Goal: Task Accomplishment & Management: Use online tool/utility

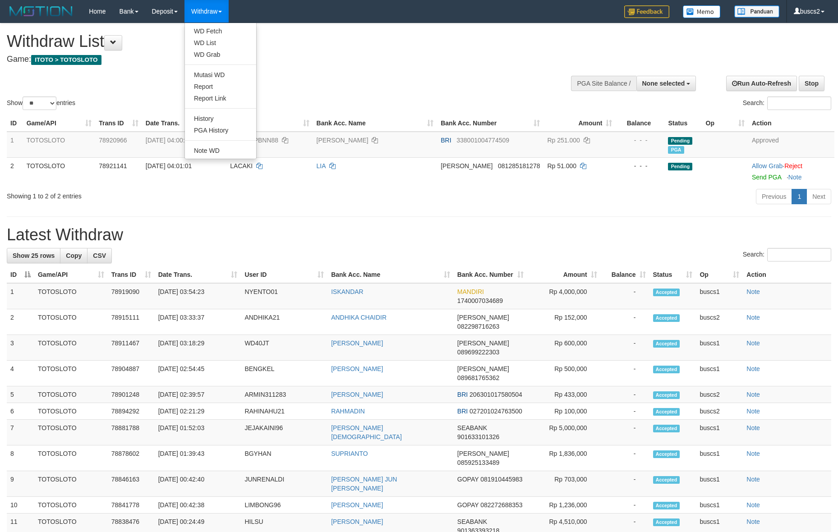
select select
select select "**"
click at [221, 27] on link "WD Fetch" at bounding box center [220, 31] width 71 height 12
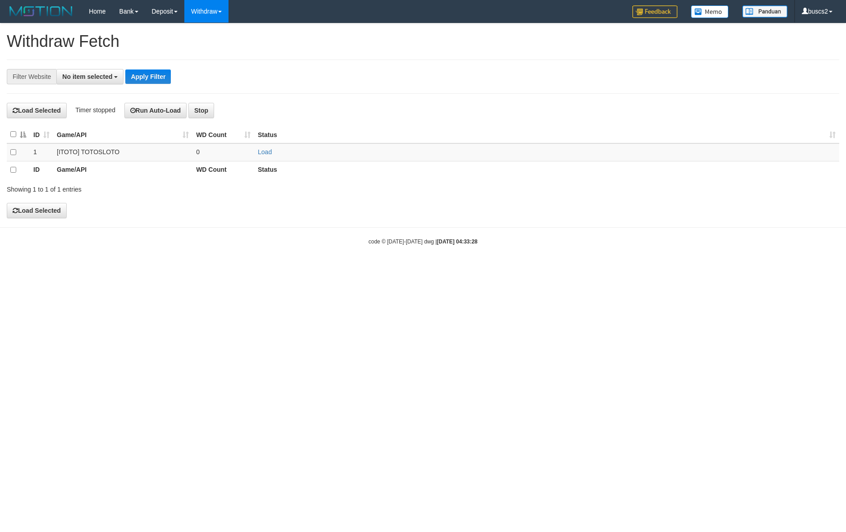
select select
click at [14, 157] on td at bounding box center [18, 152] width 23 height 18
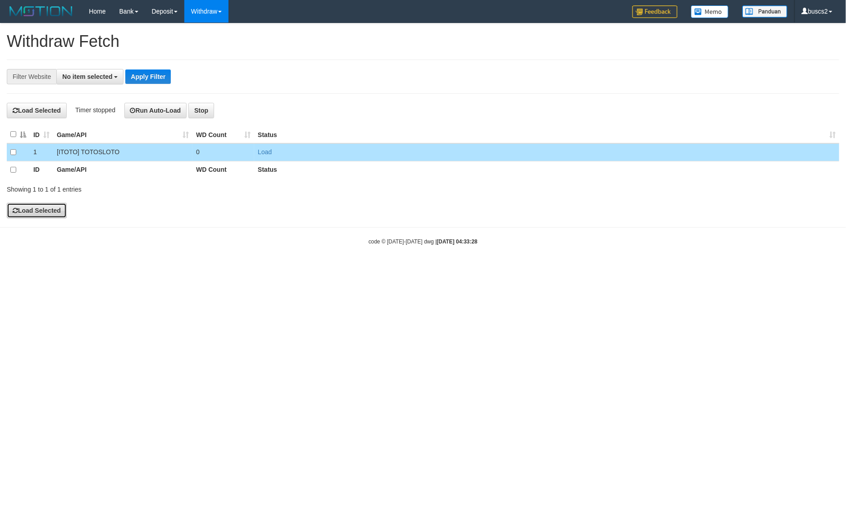
click at [33, 209] on button "Load Selected" at bounding box center [37, 210] width 60 height 15
click at [220, 202] on div "**********" at bounding box center [423, 120] width 846 height 194
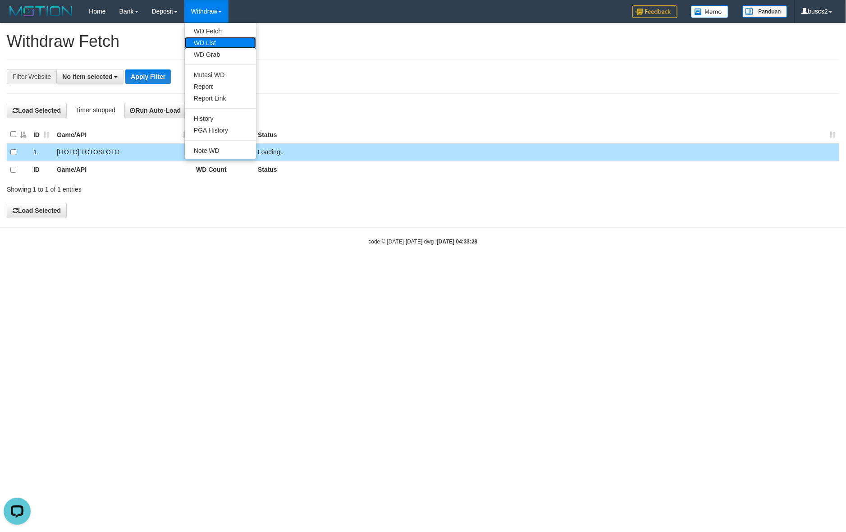
click at [213, 39] on link "WD List" at bounding box center [220, 43] width 71 height 12
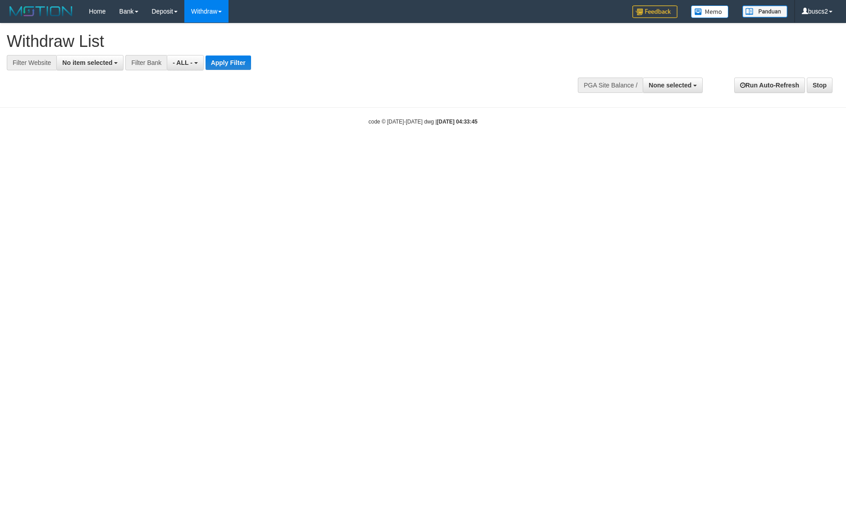
select select
click at [89, 66] on span "No item selected" at bounding box center [87, 62] width 50 height 7
click at [84, 94] on label "SELECT ALL" at bounding box center [87, 97] width 60 height 13
select select "****"
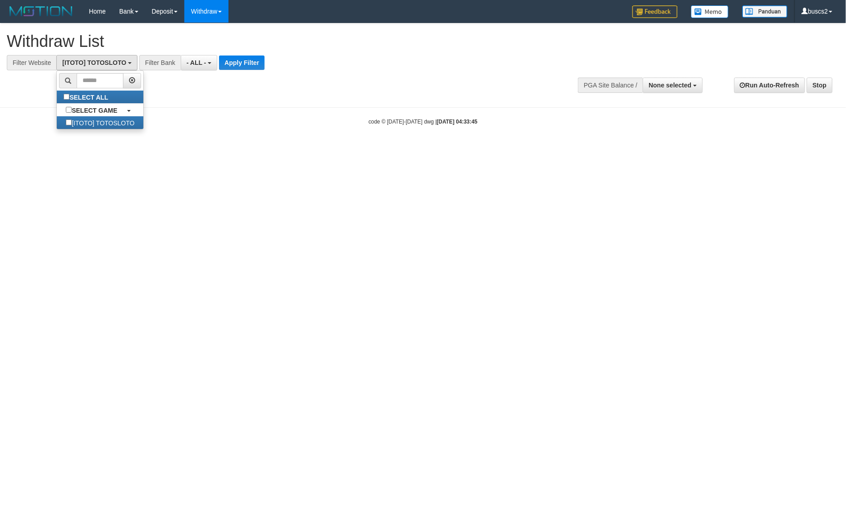
scroll to position [8, 0]
click at [217, 68] on button "- ALL -" at bounding box center [199, 62] width 37 height 15
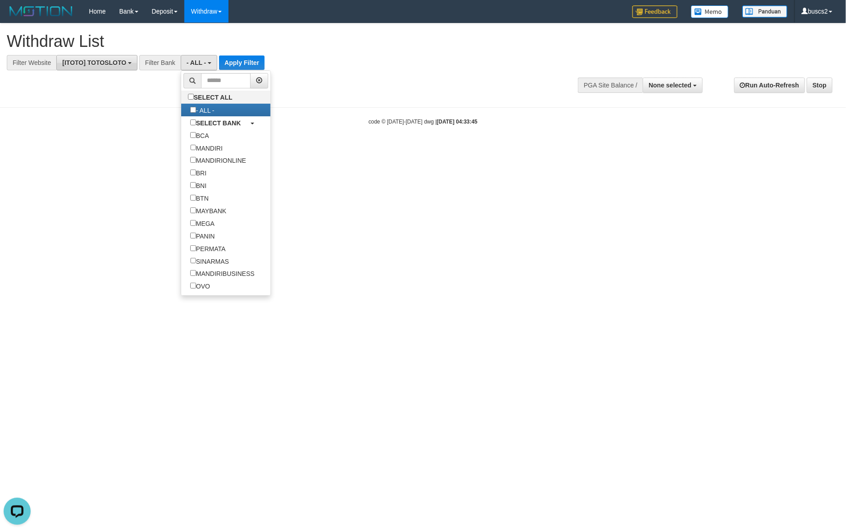
click at [122, 62] on span "[ITOTO] TOTOSLOTO" at bounding box center [94, 62] width 64 height 7
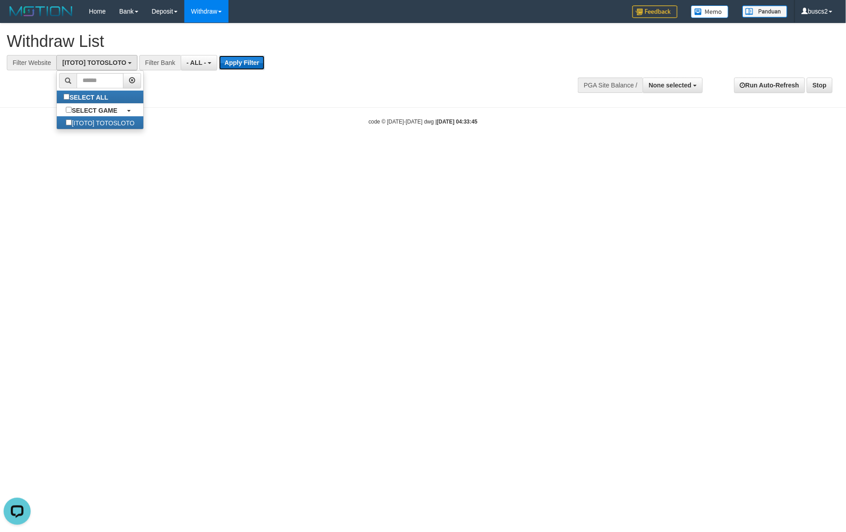
click at [249, 70] on button "Apply Filter" at bounding box center [242, 62] width 46 height 14
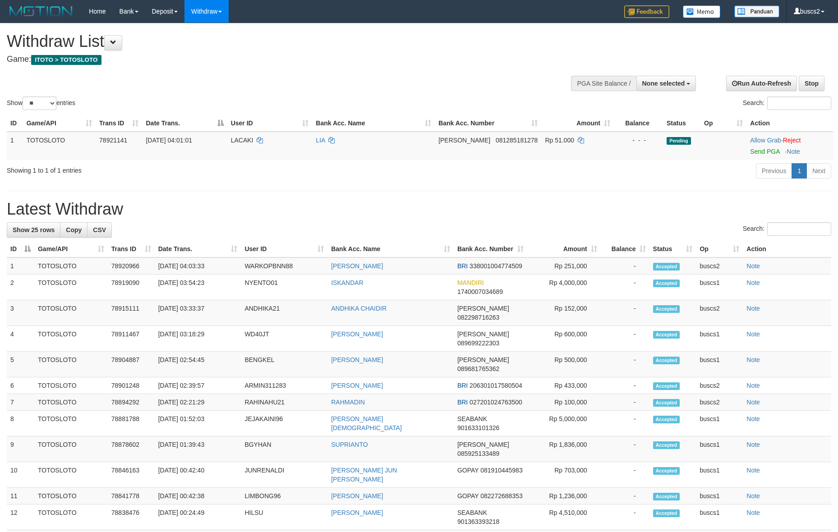
select select
select select "**"
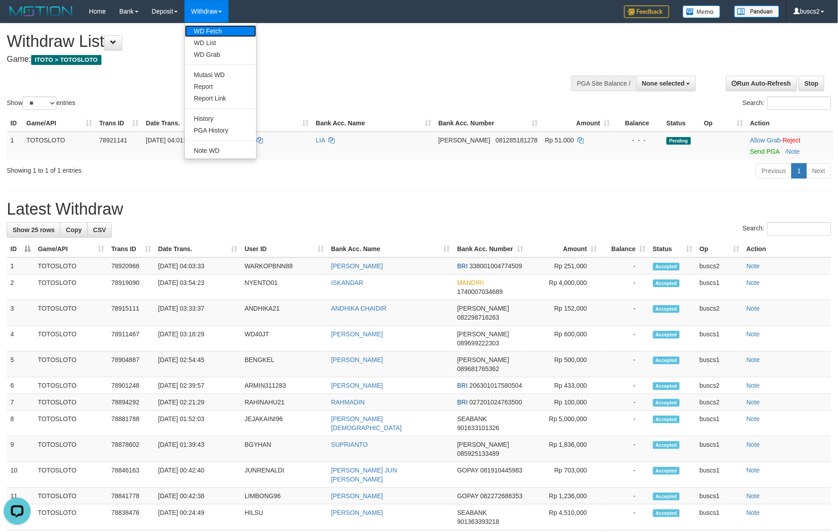
click at [217, 30] on link "WD Fetch" at bounding box center [220, 31] width 71 height 12
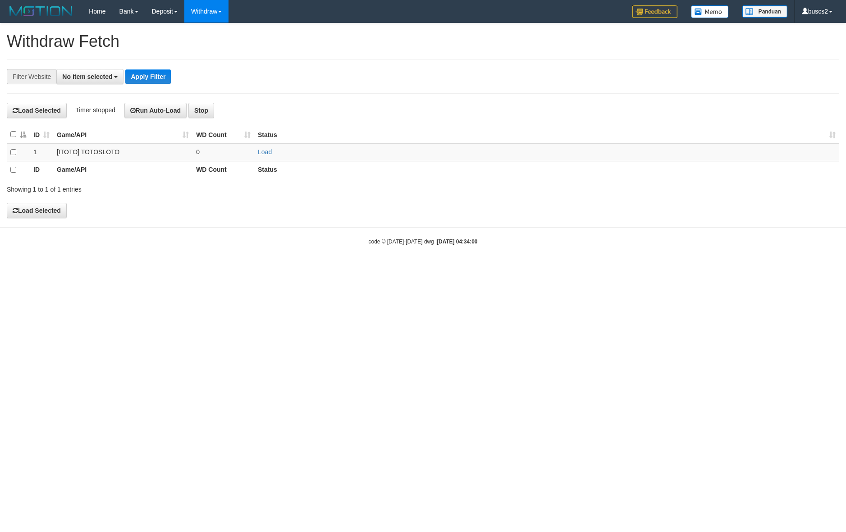
select select
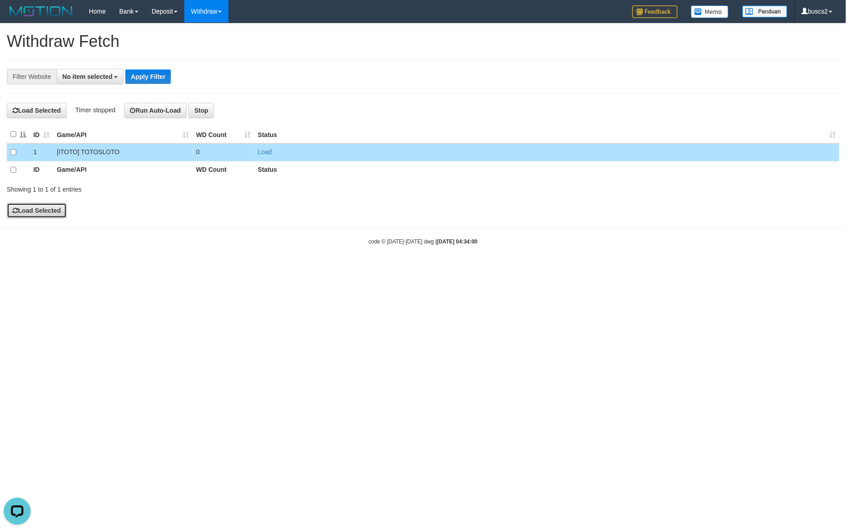
click at [34, 210] on button "Load Selected" at bounding box center [37, 210] width 60 height 15
click at [245, 268] on html "Toggle navigation Home Bank Account List Load By Website Group [ITOTO] TOTOSLOT…" at bounding box center [423, 134] width 846 height 268
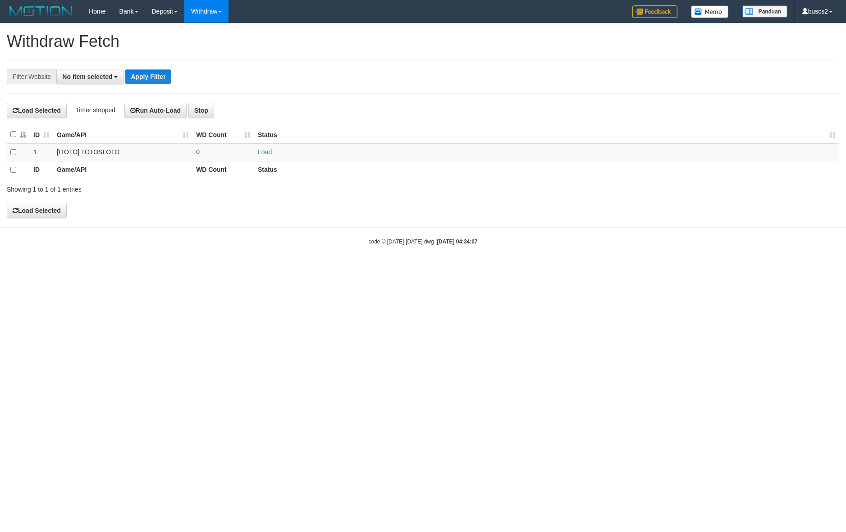
select select
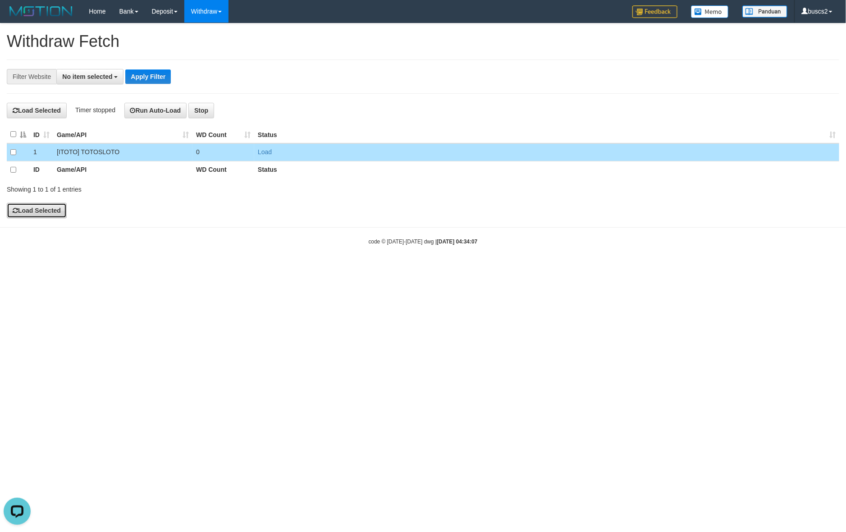
click at [26, 216] on button "Load Selected" at bounding box center [37, 210] width 60 height 15
click at [427, 268] on html "Toggle navigation Home Bank Account List Load By Website Group [ITOTO] TOTOSLOT…" at bounding box center [423, 134] width 846 height 268
click at [344, 268] on html "Toggle navigation Home Bank Account List Load By Website Group [ITOTO] TOTOSLOT…" at bounding box center [423, 134] width 846 height 268
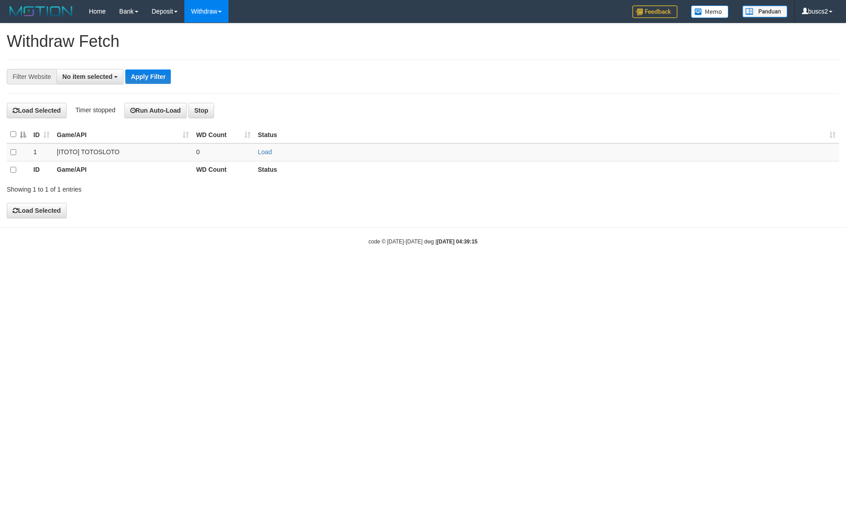
select select
click at [206, 30] on link "WD Fetch" at bounding box center [220, 31] width 71 height 12
select select
click at [335, 268] on html "Toggle navigation Home Bank Account List Load By Website Group [ITOTO] TOTOSLOT…" at bounding box center [423, 134] width 846 height 268
click at [212, 34] on link "WD Fetch" at bounding box center [220, 31] width 71 height 12
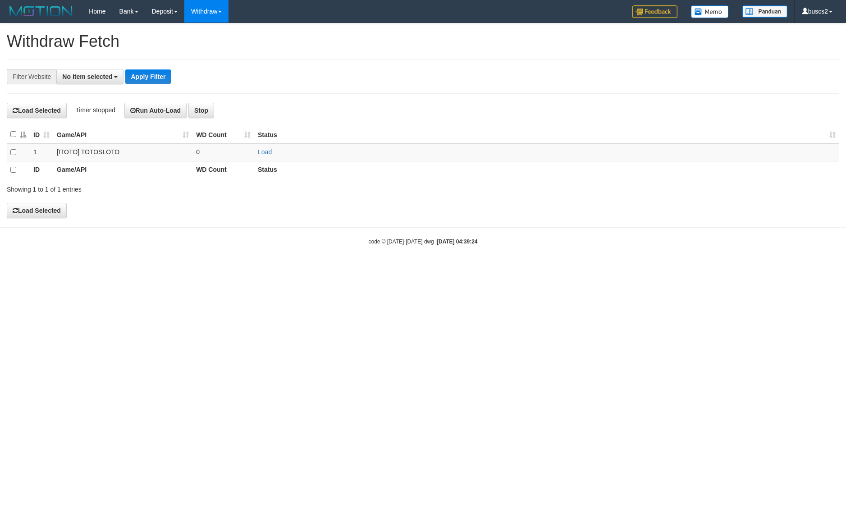
select select
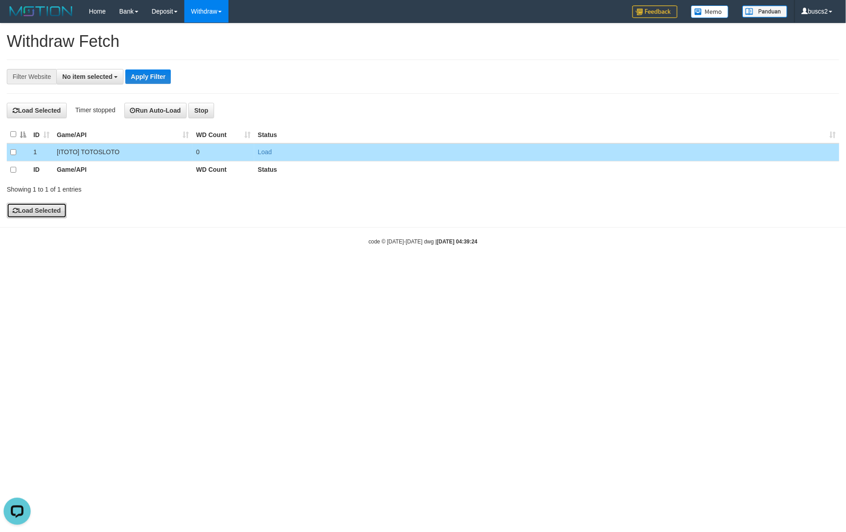
click at [21, 212] on button "Load Selected" at bounding box center [37, 210] width 60 height 15
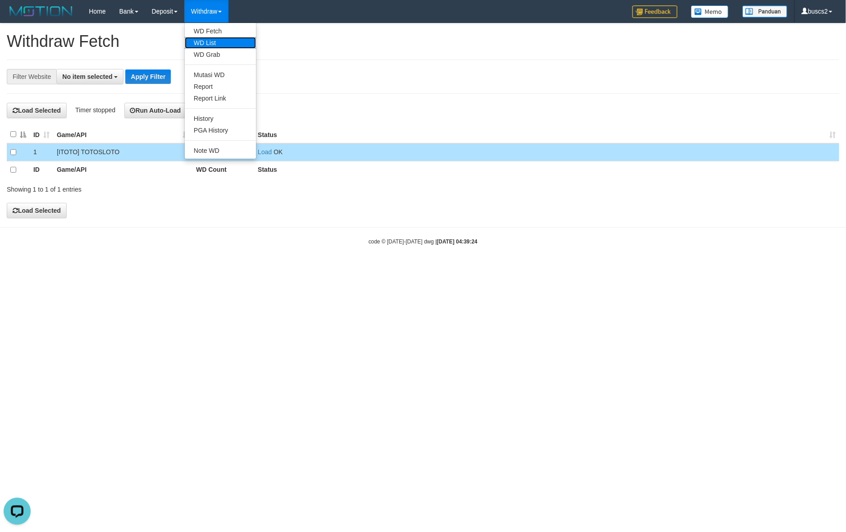
click at [212, 43] on link "WD List" at bounding box center [220, 43] width 71 height 12
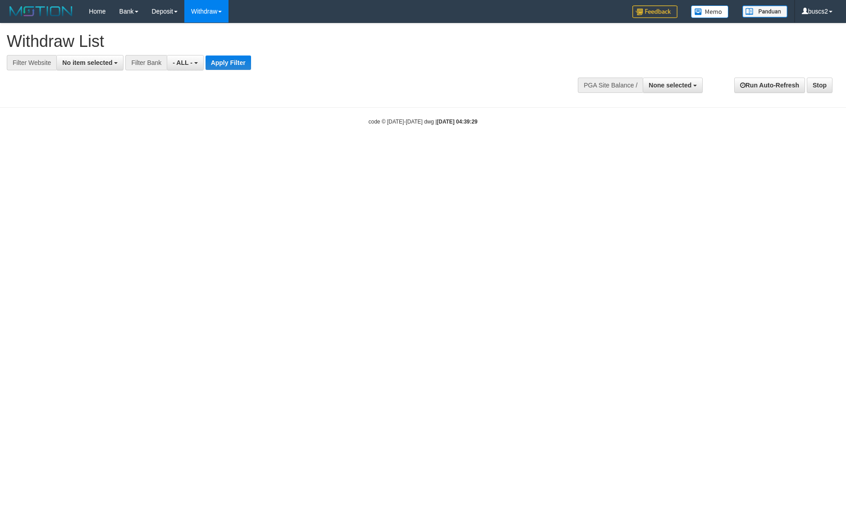
select select
click at [82, 59] on span "No item selected" at bounding box center [87, 62] width 50 height 7
click at [89, 98] on label "SELECT ALL" at bounding box center [87, 97] width 60 height 13
select select "****"
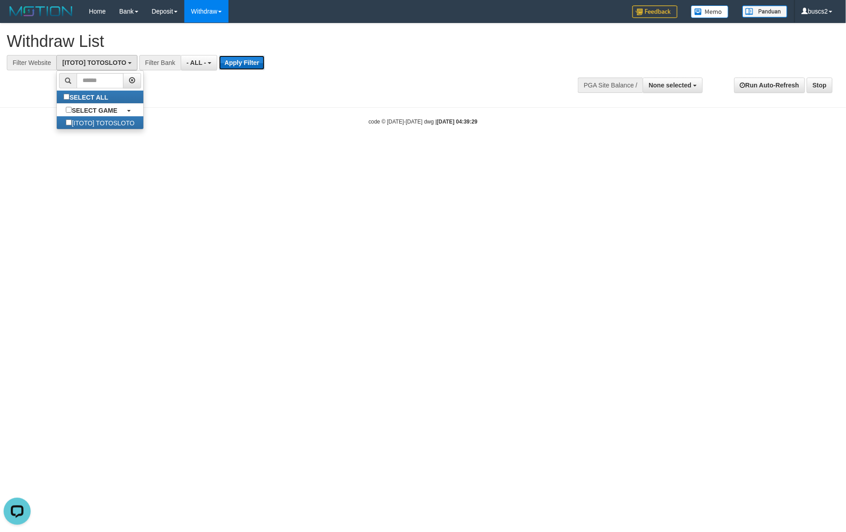
click at [230, 65] on button "Apply Filter" at bounding box center [242, 62] width 46 height 14
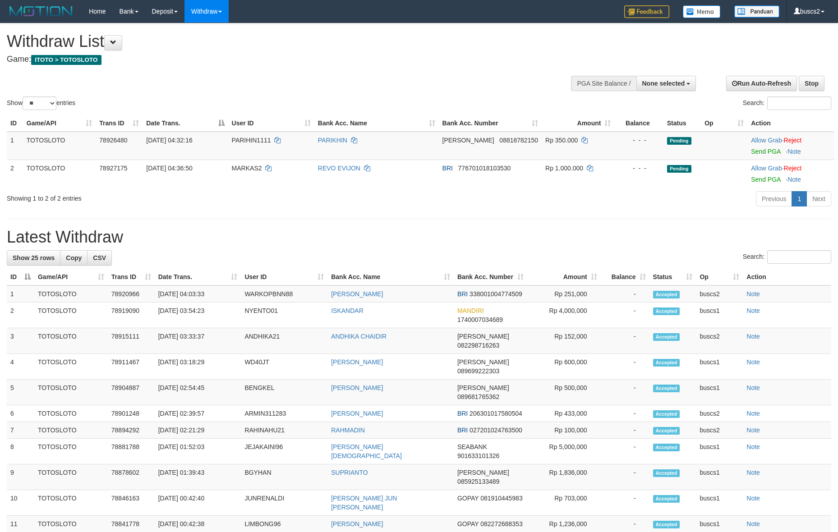
select select
select select "**"
click at [761, 152] on link "Send PGA" at bounding box center [765, 151] width 29 height 7
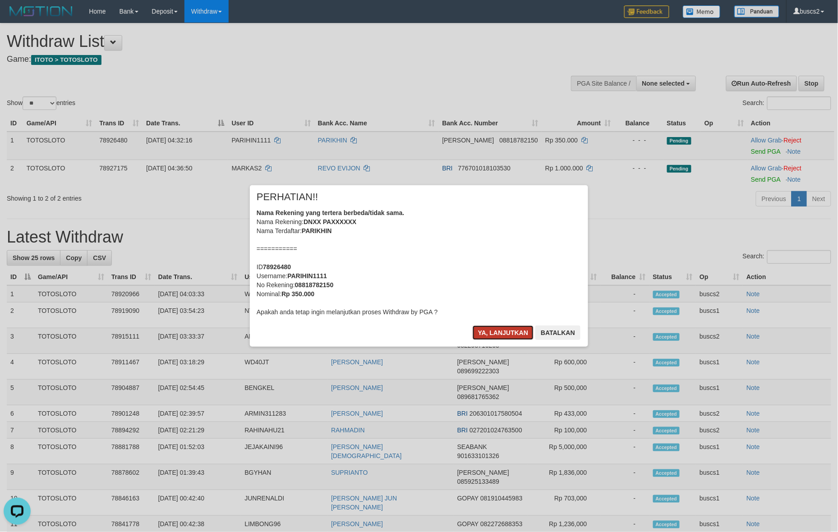
click at [503, 330] on button "Ya, lanjutkan" at bounding box center [502, 332] width 61 height 14
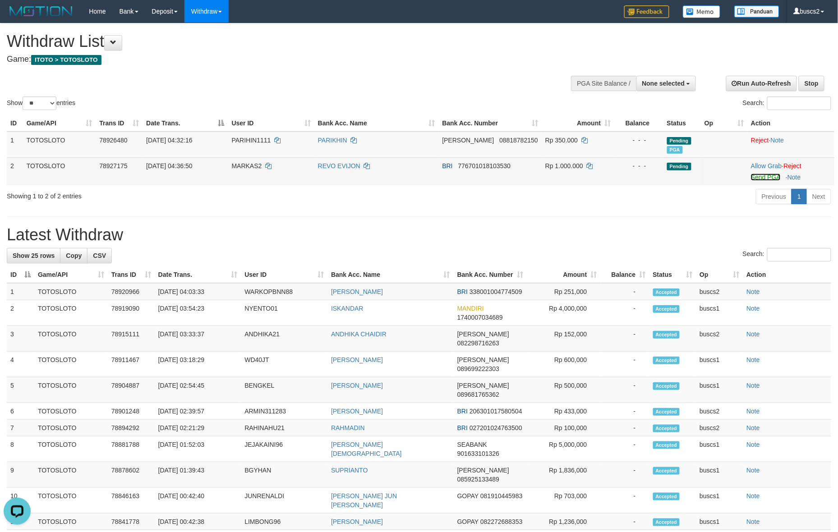
click at [761, 179] on link "Send PGA" at bounding box center [765, 177] width 29 height 7
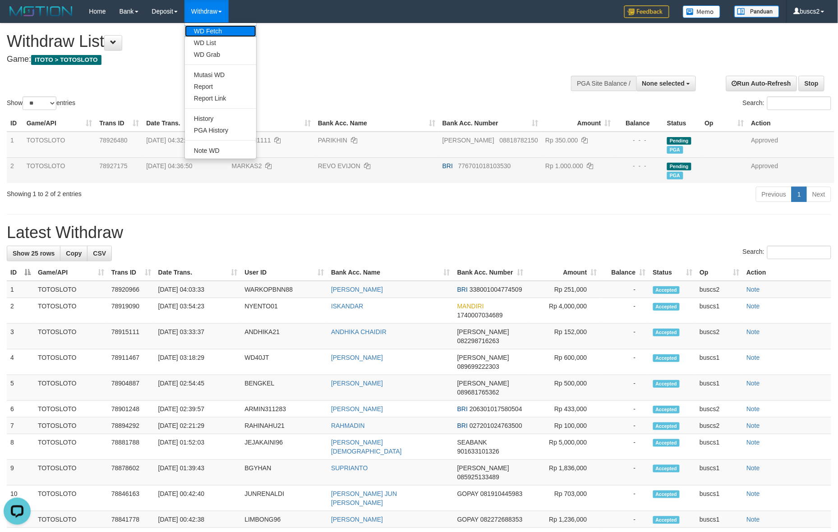
click at [221, 28] on link "WD Fetch" at bounding box center [220, 31] width 71 height 12
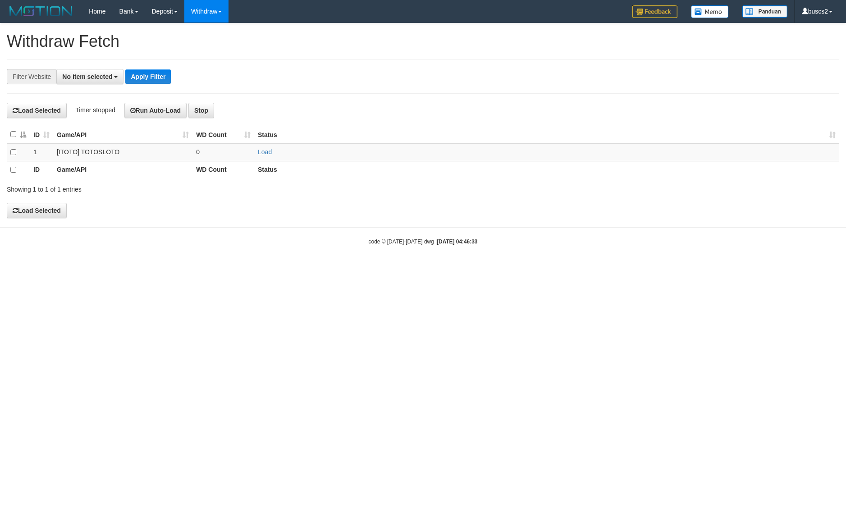
select select
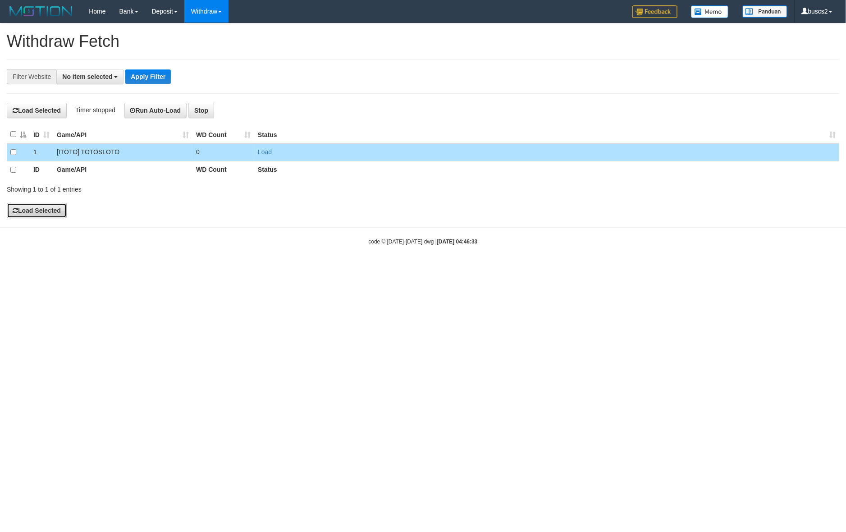
click at [28, 212] on button "Load Selected" at bounding box center [37, 210] width 60 height 15
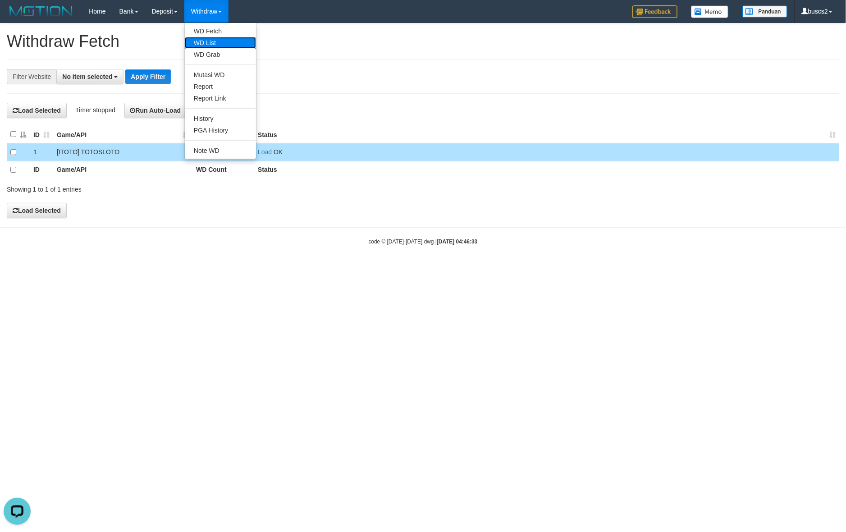
click at [215, 41] on link "WD List" at bounding box center [220, 43] width 71 height 12
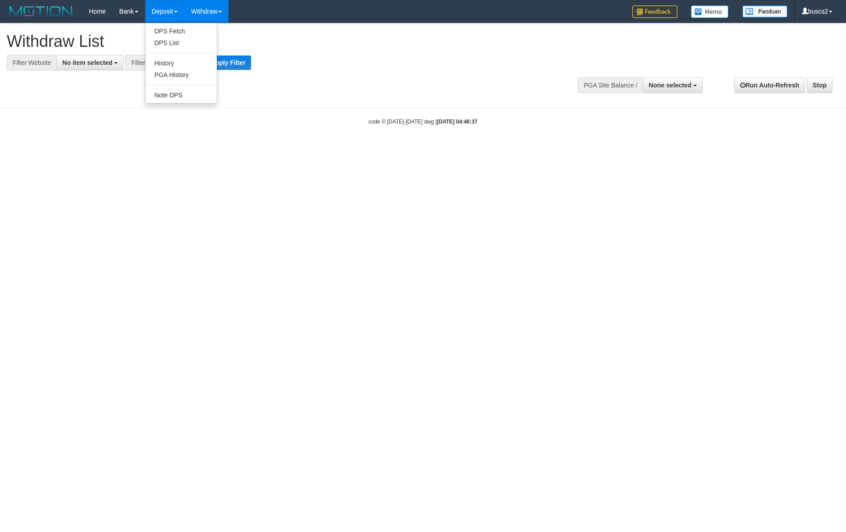
select select
click at [77, 68] on button "No item selected" at bounding box center [89, 62] width 67 height 15
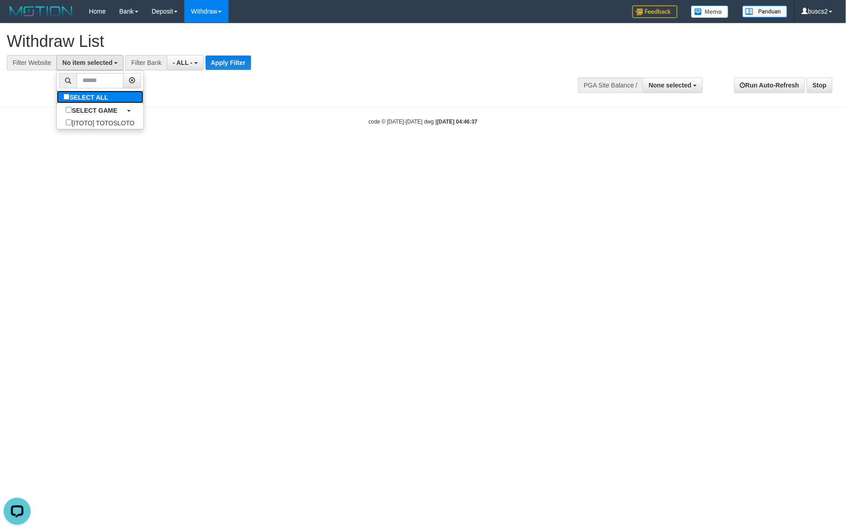
click at [78, 97] on label "SELECT ALL" at bounding box center [87, 97] width 60 height 13
select select "****"
click at [255, 58] on button "Apply Filter" at bounding box center [242, 62] width 46 height 14
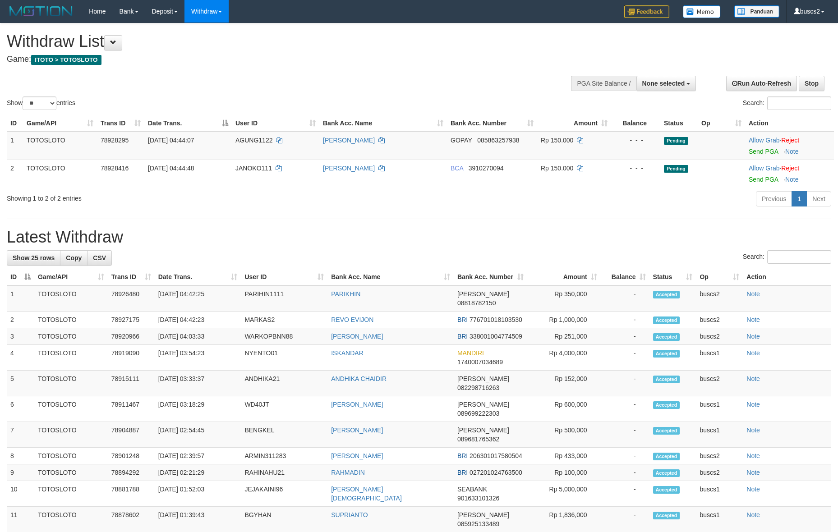
select select
select select "**"
click at [758, 151] on link "Send PGA" at bounding box center [762, 151] width 29 height 7
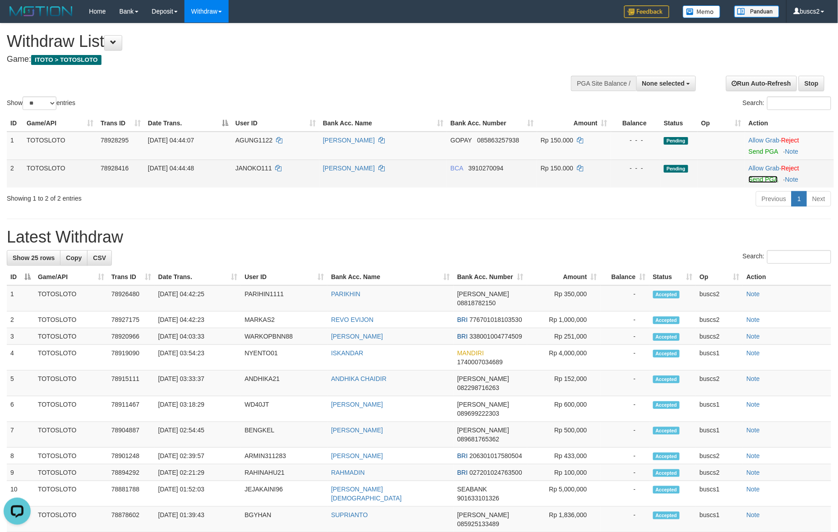
click at [759, 181] on link "Send PGA" at bounding box center [762, 179] width 29 height 7
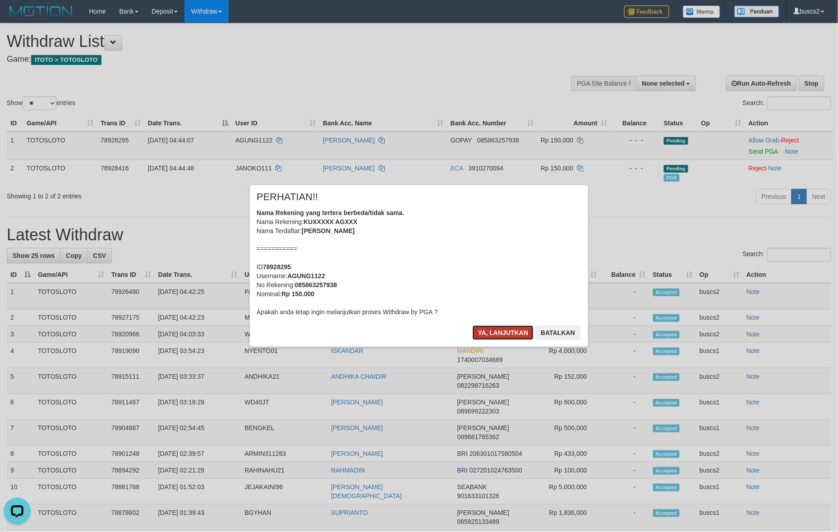
click at [513, 334] on button "Ya, lanjutkan" at bounding box center [502, 332] width 61 height 14
